Goal: Task Accomplishment & Management: Manage account settings

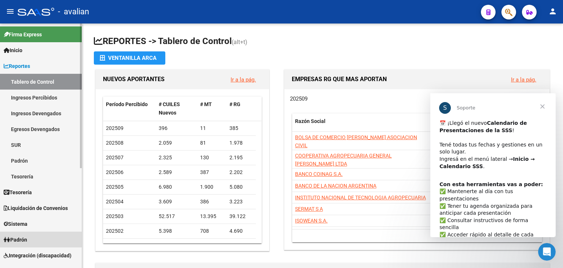
click at [27, 234] on link "Padrón" at bounding box center [41, 239] width 82 height 16
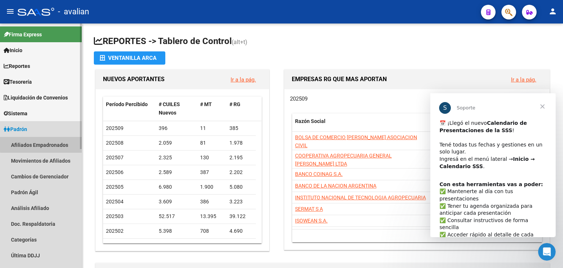
click at [58, 142] on link "Afiliados Empadronados" at bounding box center [41, 145] width 82 height 16
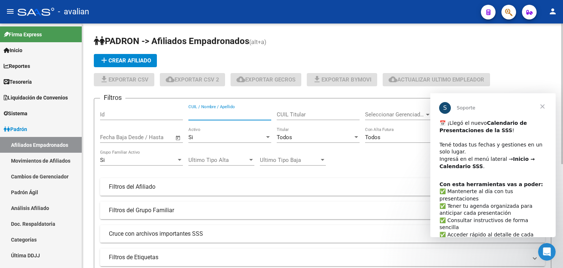
click at [217, 114] on input "CUIL / Nombre / Apellido" at bounding box center [230, 114] width 83 height 7
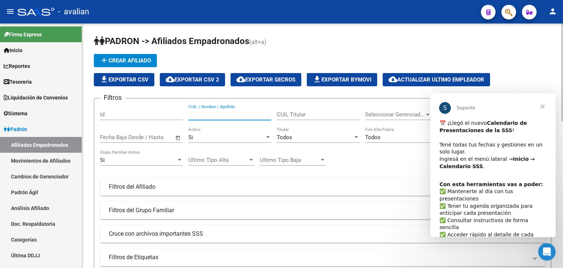
paste input "27561246268"
type input "27561246268"
click at [545, 105] on span "Cerrar" at bounding box center [543, 106] width 26 height 26
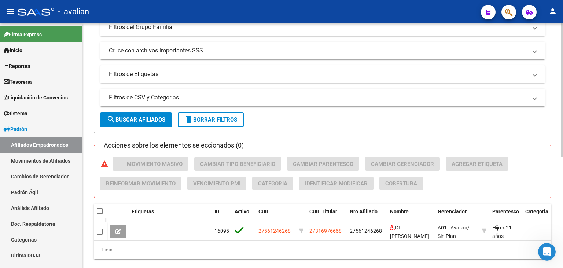
scroll to position [202, 0]
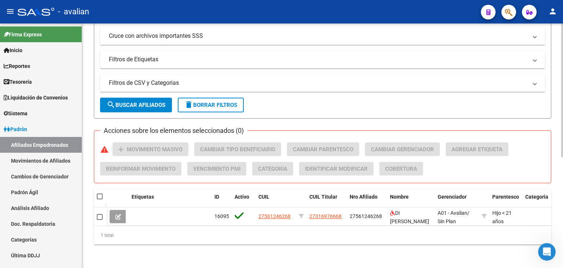
click at [547, 220] on div "PADRON -> Afiliados Empadronados (alt+a) add Crear Afiliado file_download Expor…" at bounding box center [323, 47] width 483 height 442
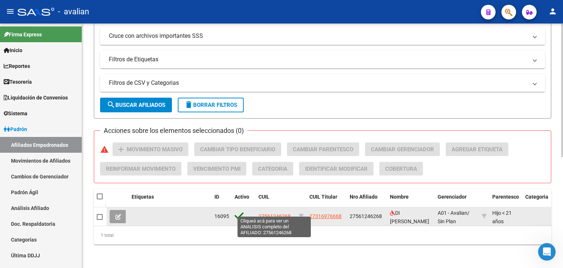
click at [277, 213] on span "27561246268" at bounding box center [275, 216] width 32 height 6
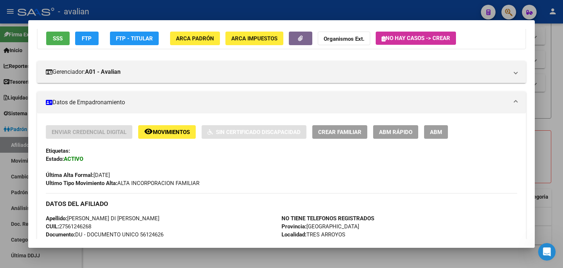
scroll to position [0, 0]
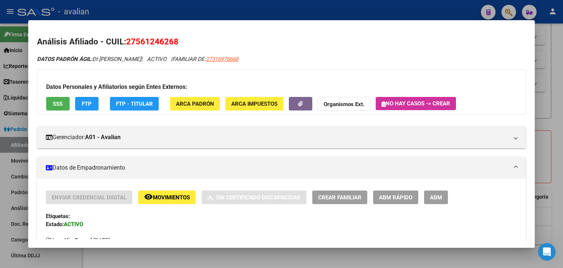
click at [553, 90] on div at bounding box center [281, 134] width 563 height 268
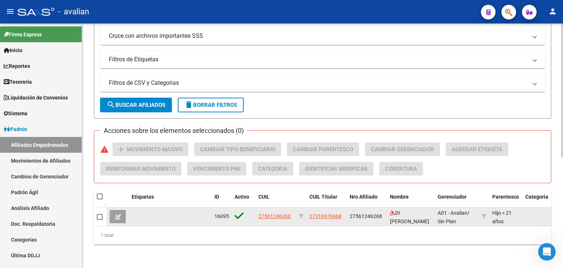
click at [122, 210] on button at bounding box center [118, 216] width 17 height 13
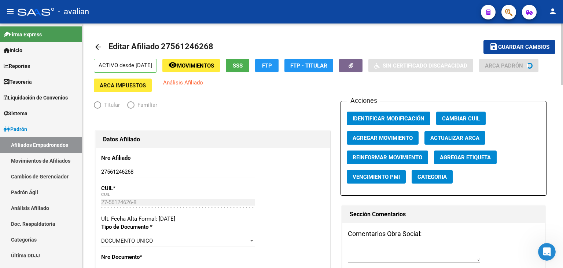
radio input "true"
type input "27-31697666-8"
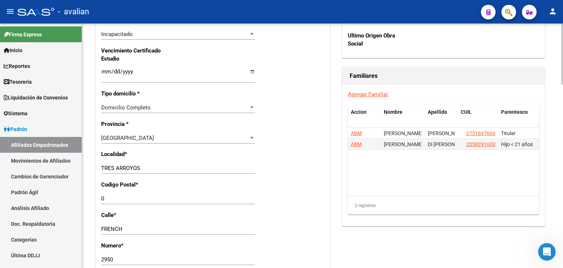
scroll to position [496, 0]
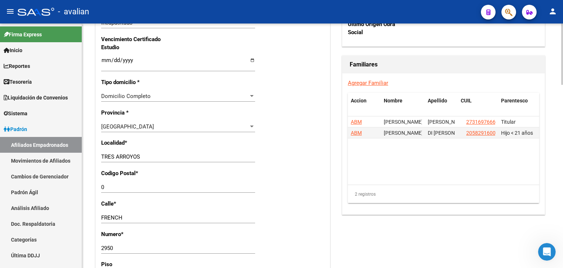
click at [528, 182] on div "arrow_back Editar Afiliado 27561246268 save Guardar cambios ACTIVO desde [DATE]…" at bounding box center [323, 15] width 483 height 974
click at [110, 184] on input "0" at bounding box center [178, 186] width 154 height 7
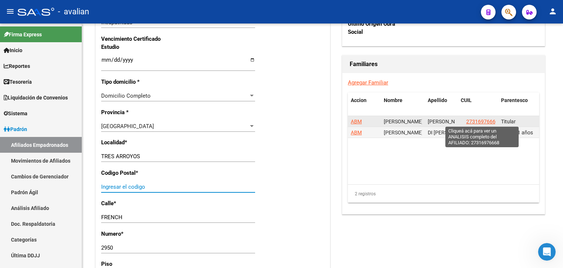
click at [487, 118] on span "27316976668" at bounding box center [482, 121] width 32 height 6
type textarea "27316976668"
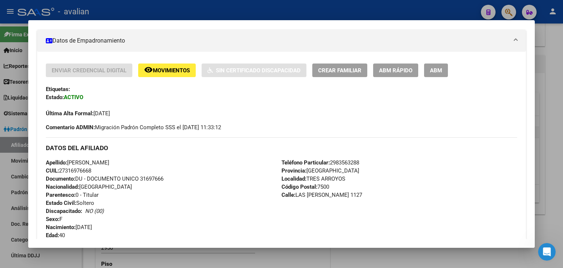
scroll to position [124, 0]
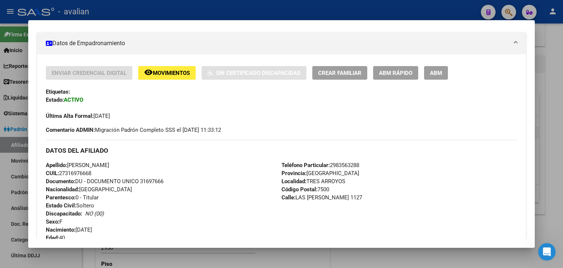
click at [550, 85] on div at bounding box center [281, 134] width 563 height 268
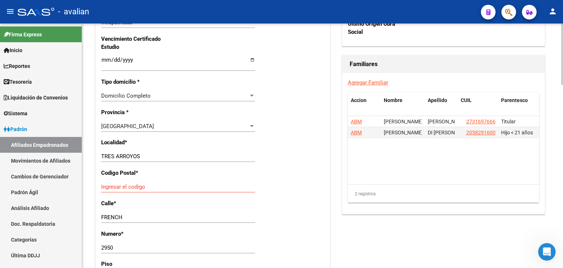
click at [101, 182] on div "Ingresar el codigo" at bounding box center [178, 186] width 154 height 11
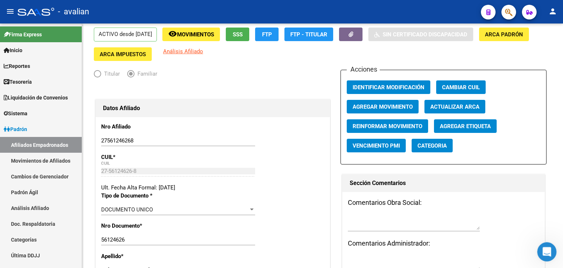
scroll to position [0, 0]
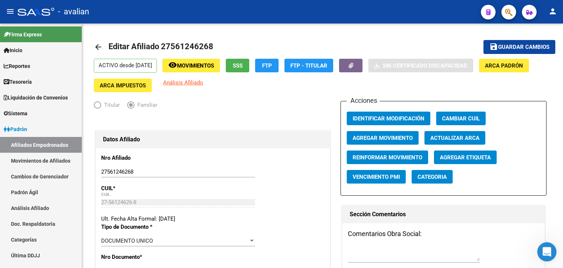
click at [563, 54] on div at bounding box center [562, 53] width 2 height 61
type input "7500"
click at [502, 50] on span "Guardar cambios" at bounding box center [523, 47] width 51 height 7
click at [15, 52] on span "Inicio" at bounding box center [13, 50] width 19 height 8
